Goal: Find specific page/section: Find specific page/section

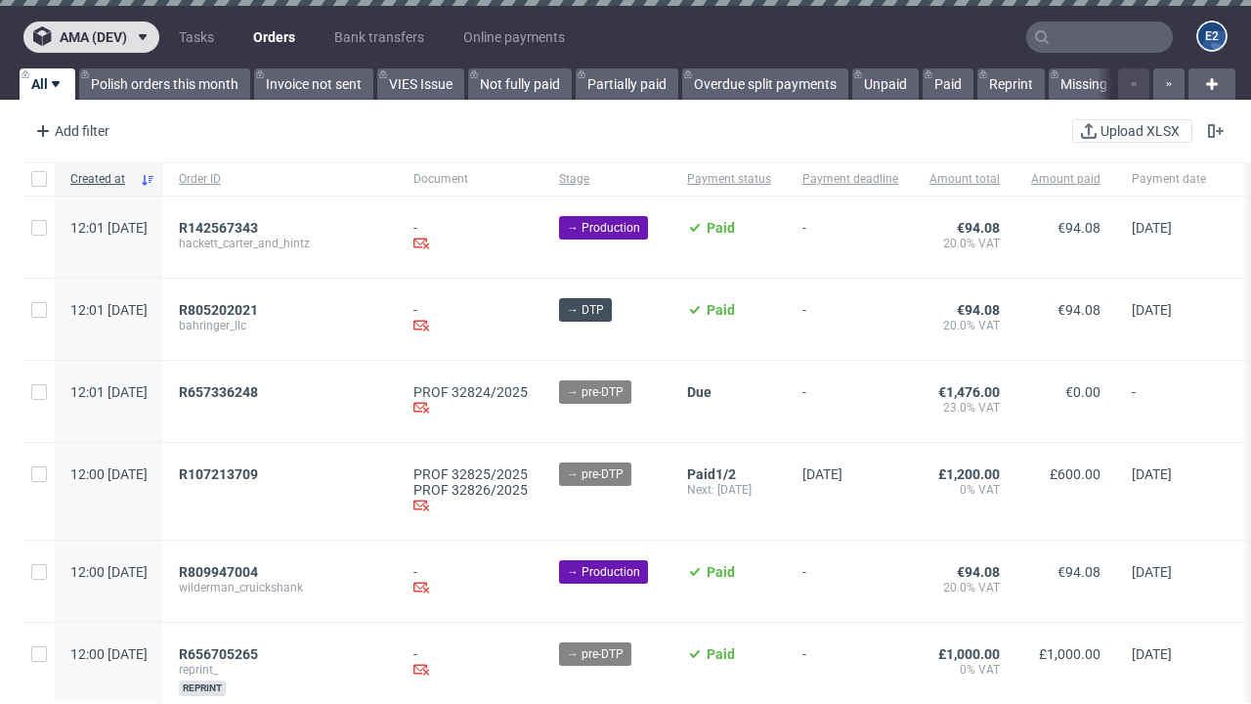
click at [91, 37] on span "ama (dev)" at bounding box center [93, 37] width 67 height 14
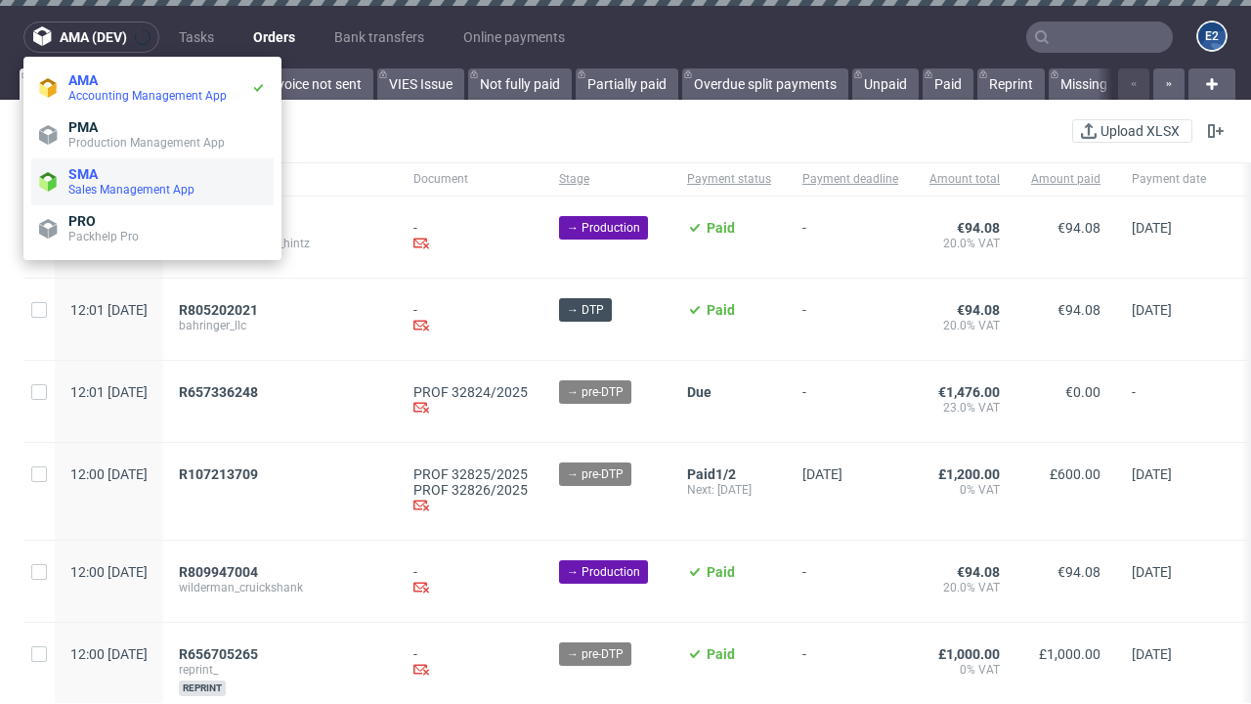
click at [152, 182] on span "Sales Management App" at bounding box center [166, 190] width 197 height 16
